Goal: Find specific page/section

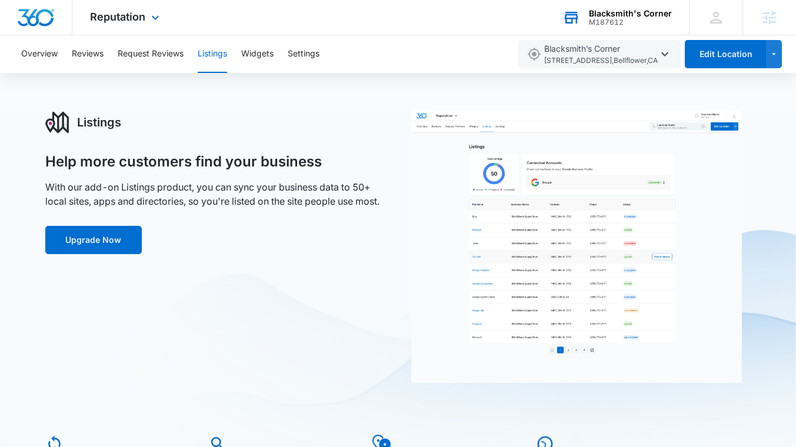
click at [617, 16] on div "Blacksmith's Corner" at bounding box center [630, 13] width 83 height 9
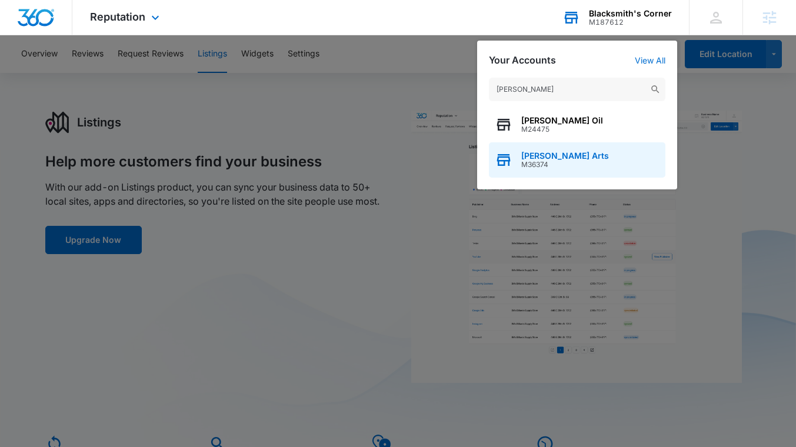
type input "[PERSON_NAME]"
click at [554, 158] on span "[PERSON_NAME] Arts" at bounding box center [565, 155] width 88 height 9
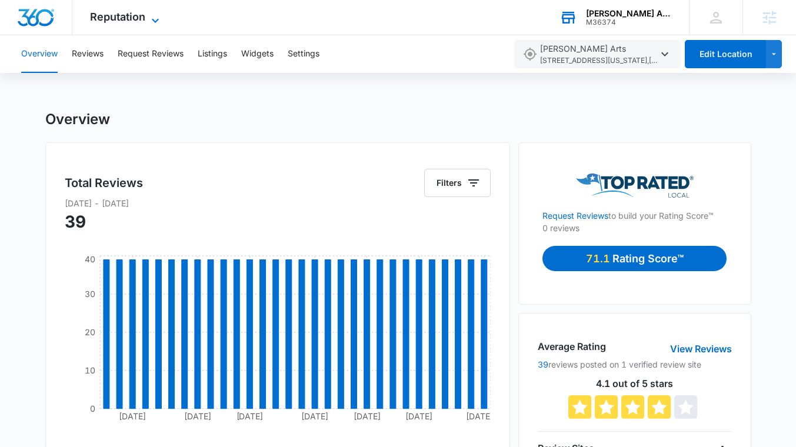
click at [151, 18] on icon at bounding box center [155, 21] width 14 height 14
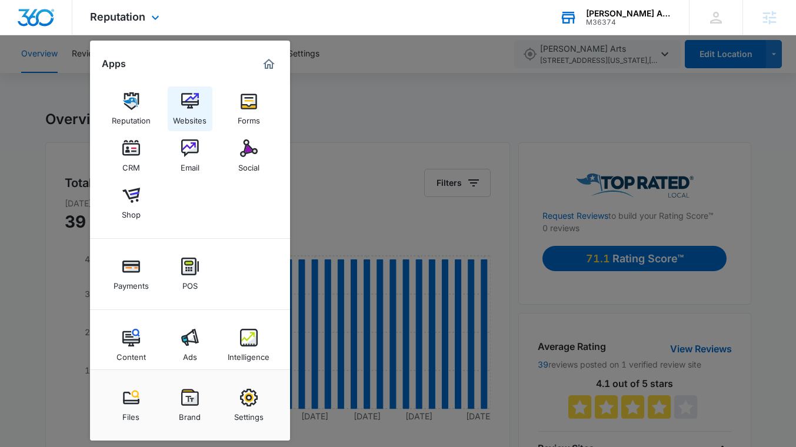
click at [195, 94] on img at bounding box center [190, 101] width 18 height 18
